Goal: Information Seeking & Learning: Learn about a topic

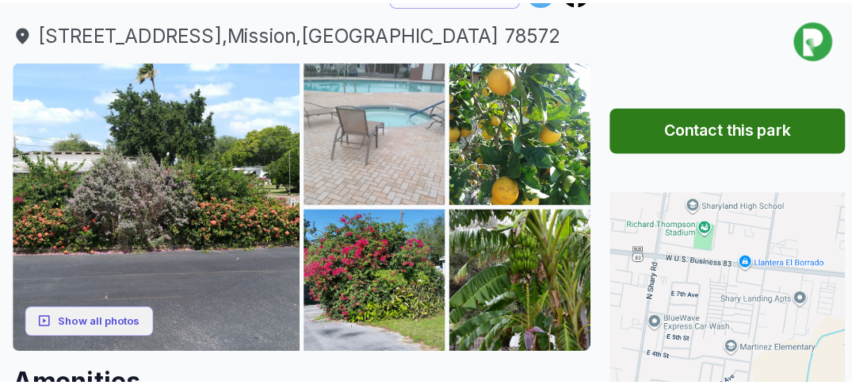
scroll to position [217, 0]
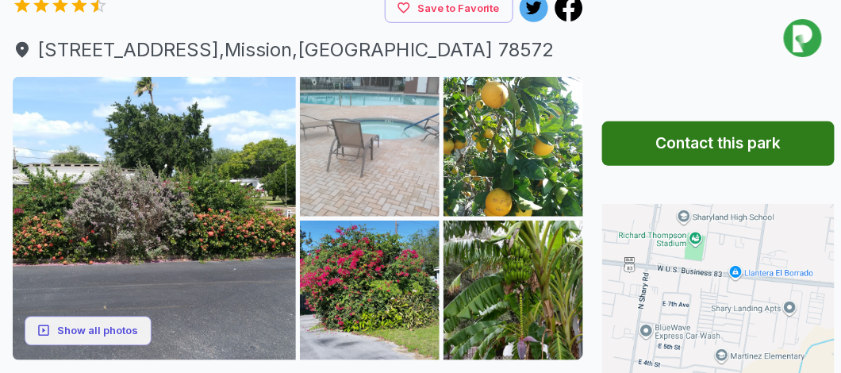
click at [372, 124] on img at bounding box center [370, 147] width 140 height 140
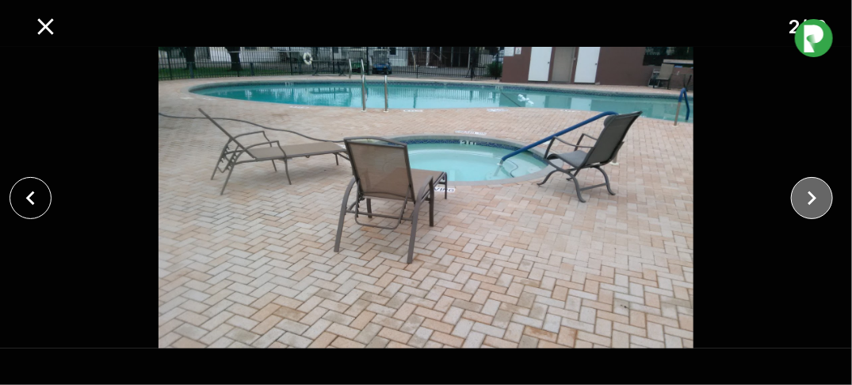
click at [818, 200] on icon "close" at bounding box center [813, 198] width 28 height 28
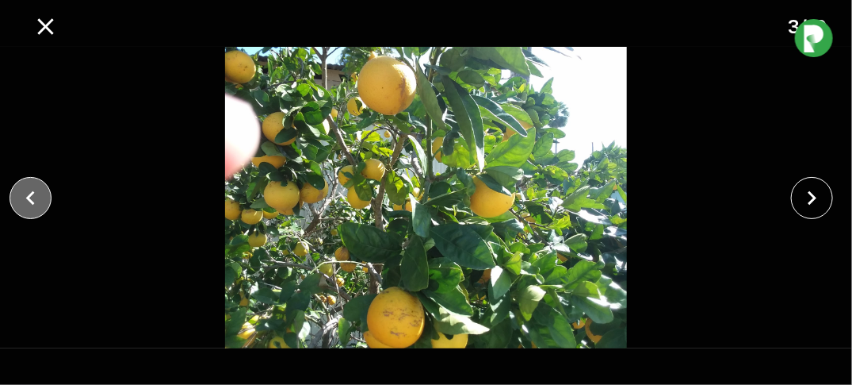
click at [31, 197] on icon "close" at bounding box center [31, 198] width 28 height 28
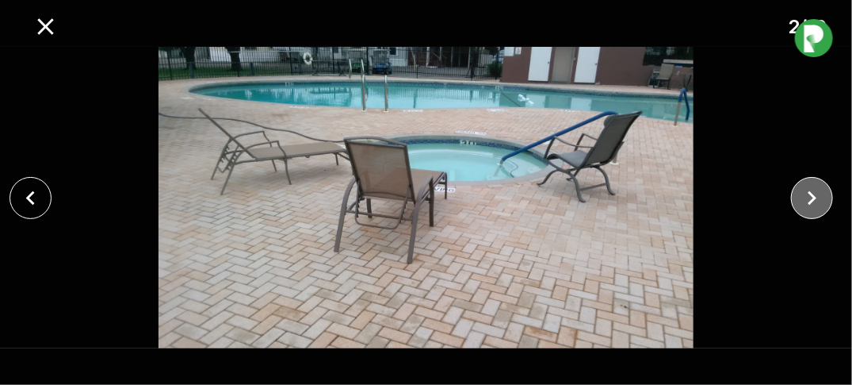
click at [814, 201] on icon "close" at bounding box center [813, 198] width 28 height 28
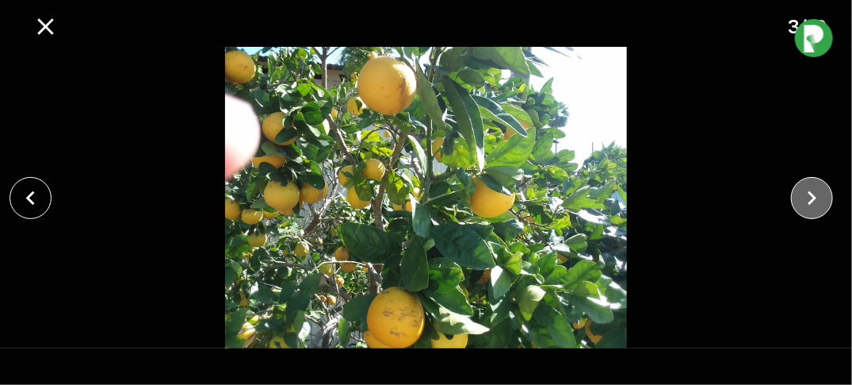
click at [810, 202] on icon "close" at bounding box center [812, 197] width 9 height 14
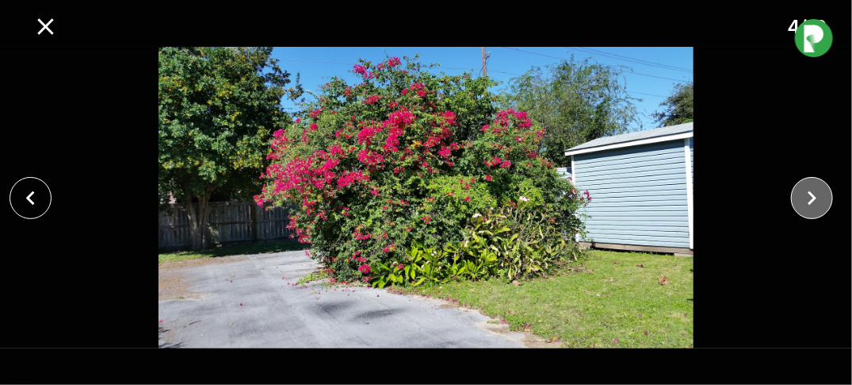
click at [810, 203] on icon "close" at bounding box center [812, 197] width 9 height 14
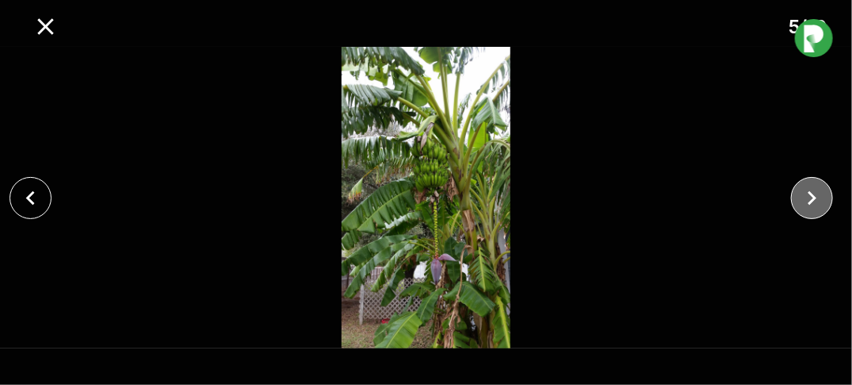
click at [810, 203] on icon "close" at bounding box center [812, 197] width 9 height 14
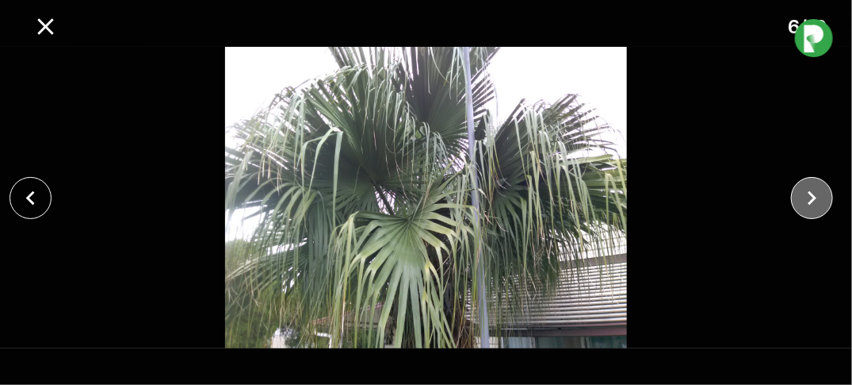
click at [810, 204] on icon "close" at bounding box center [813, 198] width 28 height 28
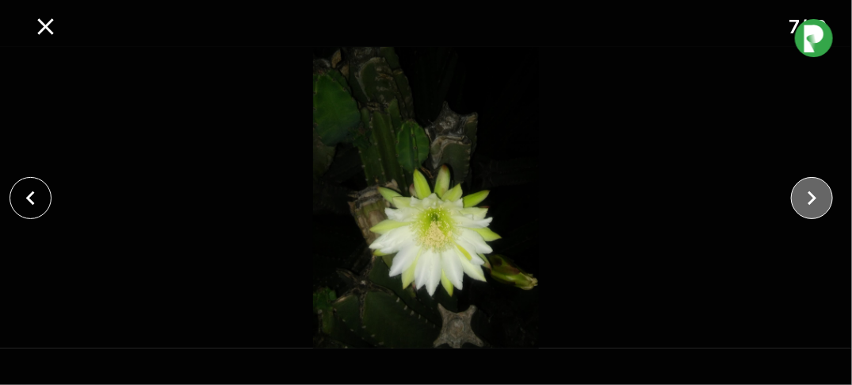
click at [810, 204] on icon "close" at bounding box center [813, 198] width 28 height 28
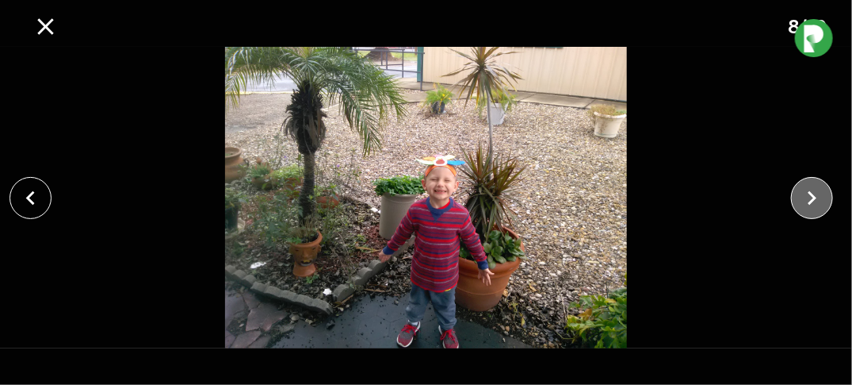
click at [810, 206] on icon "close" at bounding box center [813, 198] width 28 height 28
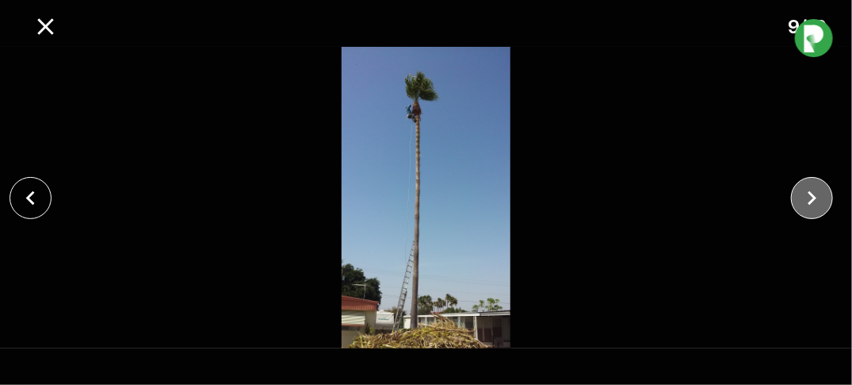
click at [810, 206] on icon "close" at bounding box center [813, 198] width 28 height 28
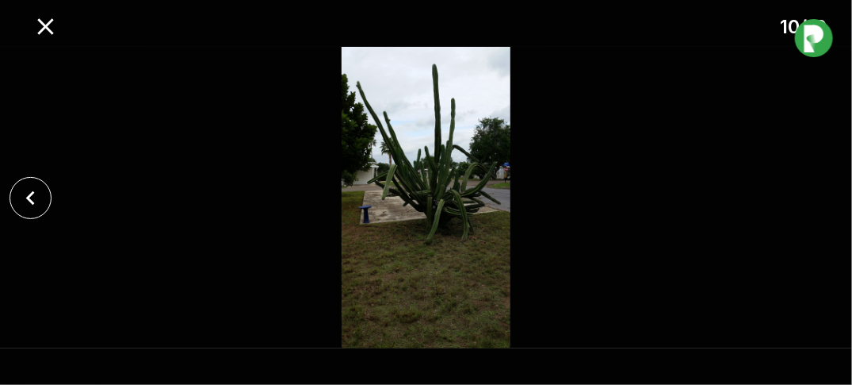
click at [810, 206] on div at bounding box center [426, 197] width 852 height 301
